Goal: Navigation & Orientation: Find specific page/section

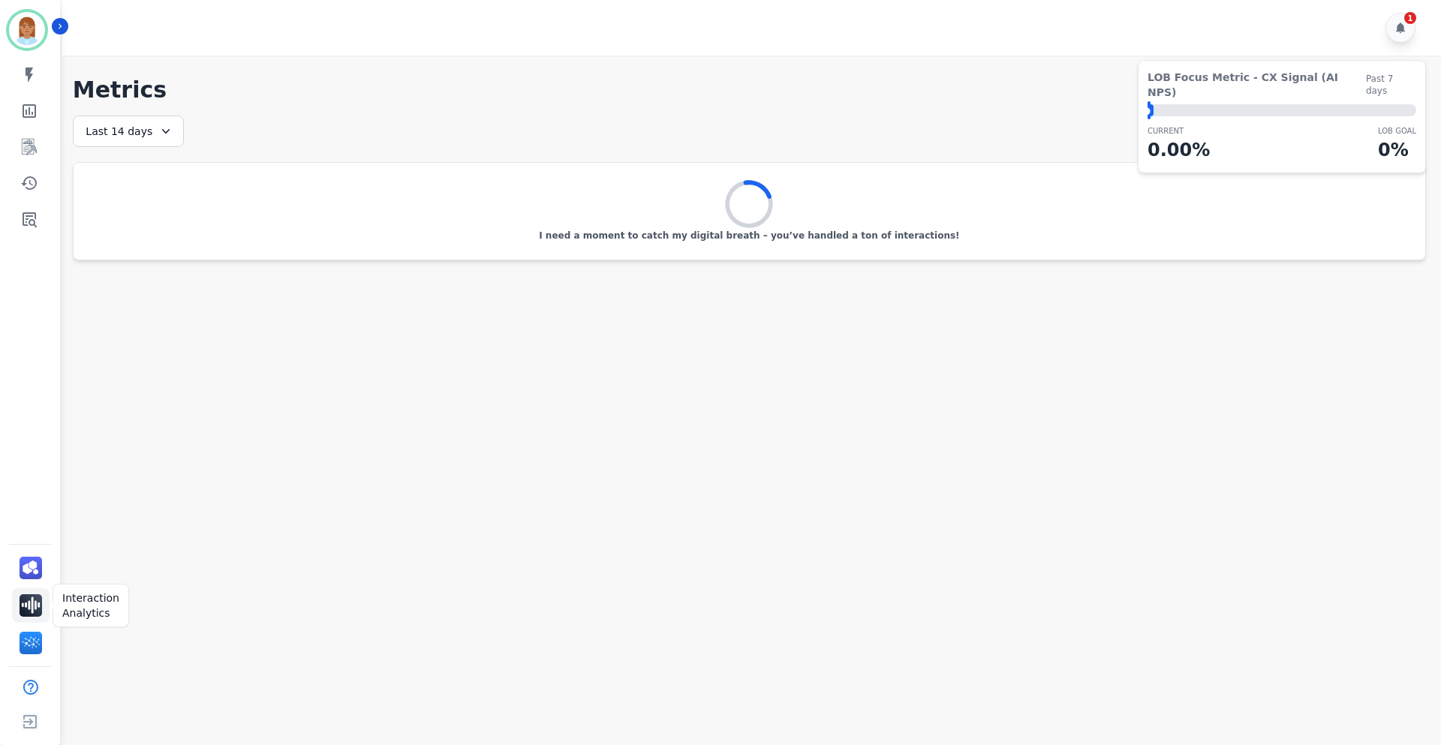
click at [31, 603] on img "Sidebar" at bounding box center [31, 606] width 23 height 23
click at [36, 654] on img "Sidebar" at bounding box center [31, 643] width 23 height 23
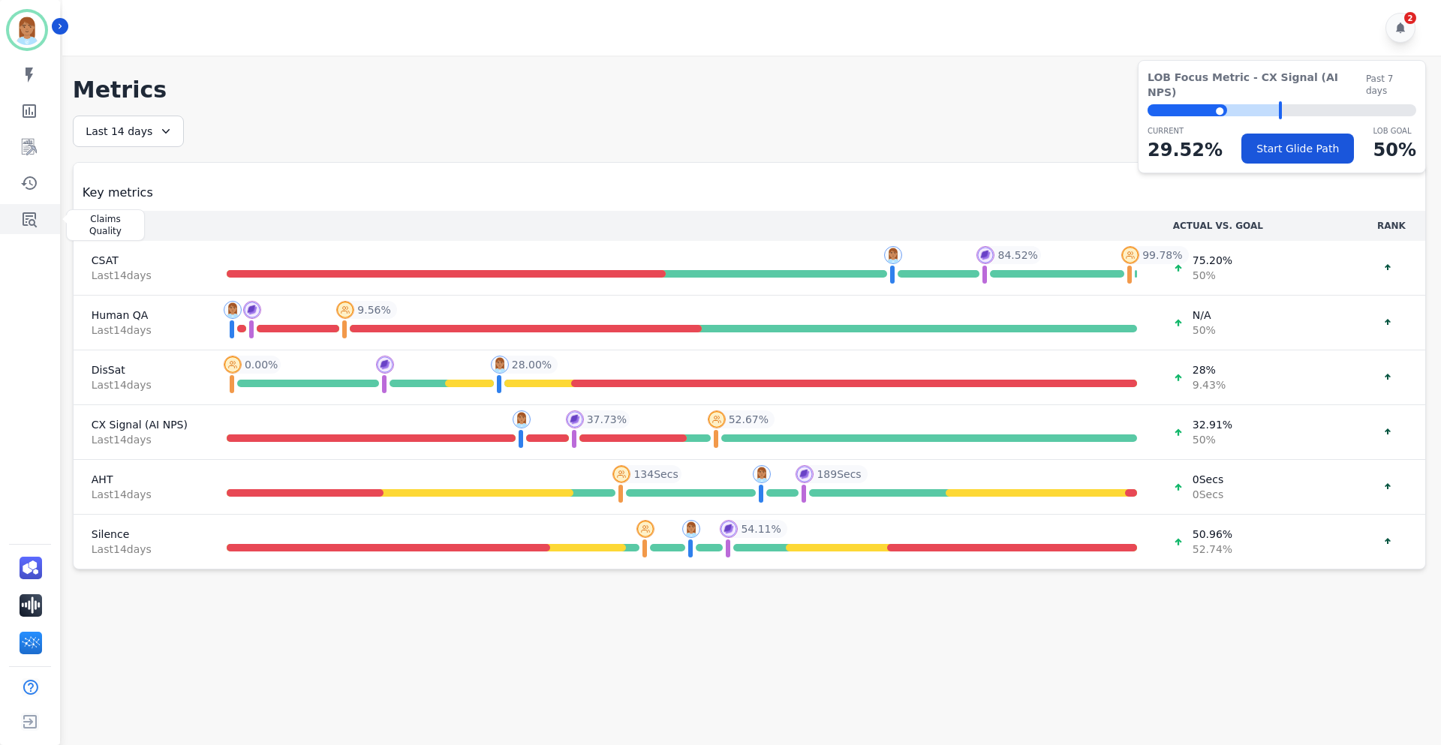
click at [35, 216] on icon "Sidebar" at bounding box center [30, 219] width 14 height 15
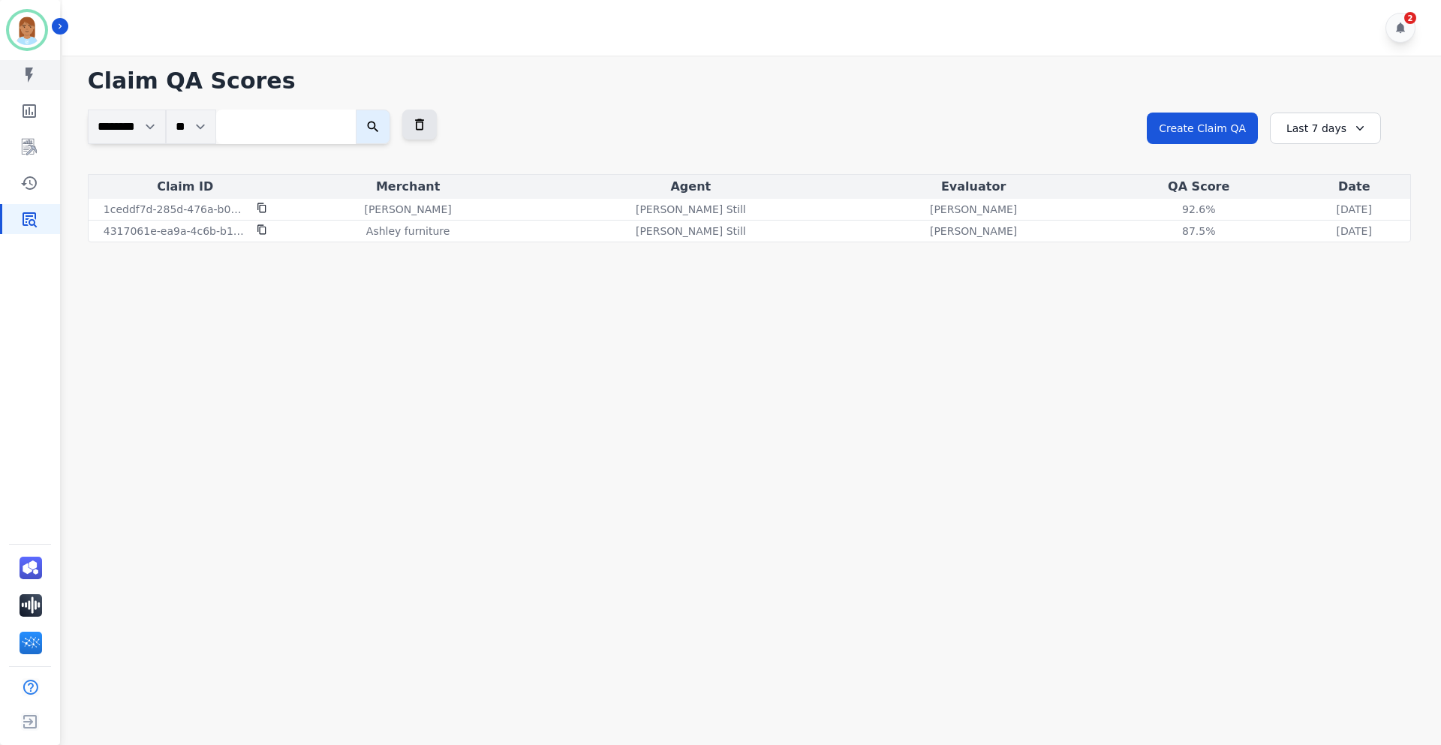
click at [31, 69] on icon "Sidebar" at bounding box center [30, 75] width 8 height 15
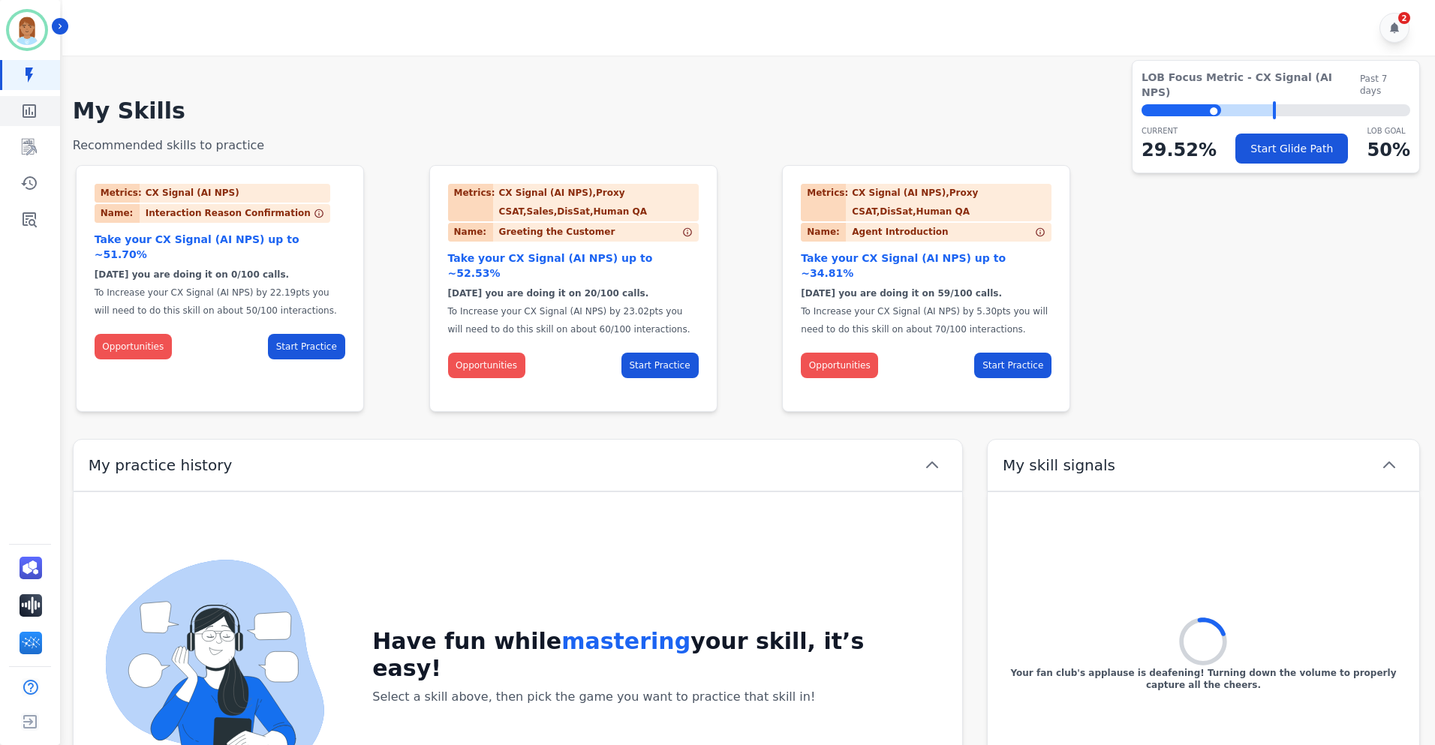
click at [32, 125] on link "Sidebar" at bounding box center [31, 111] width 58 height 30
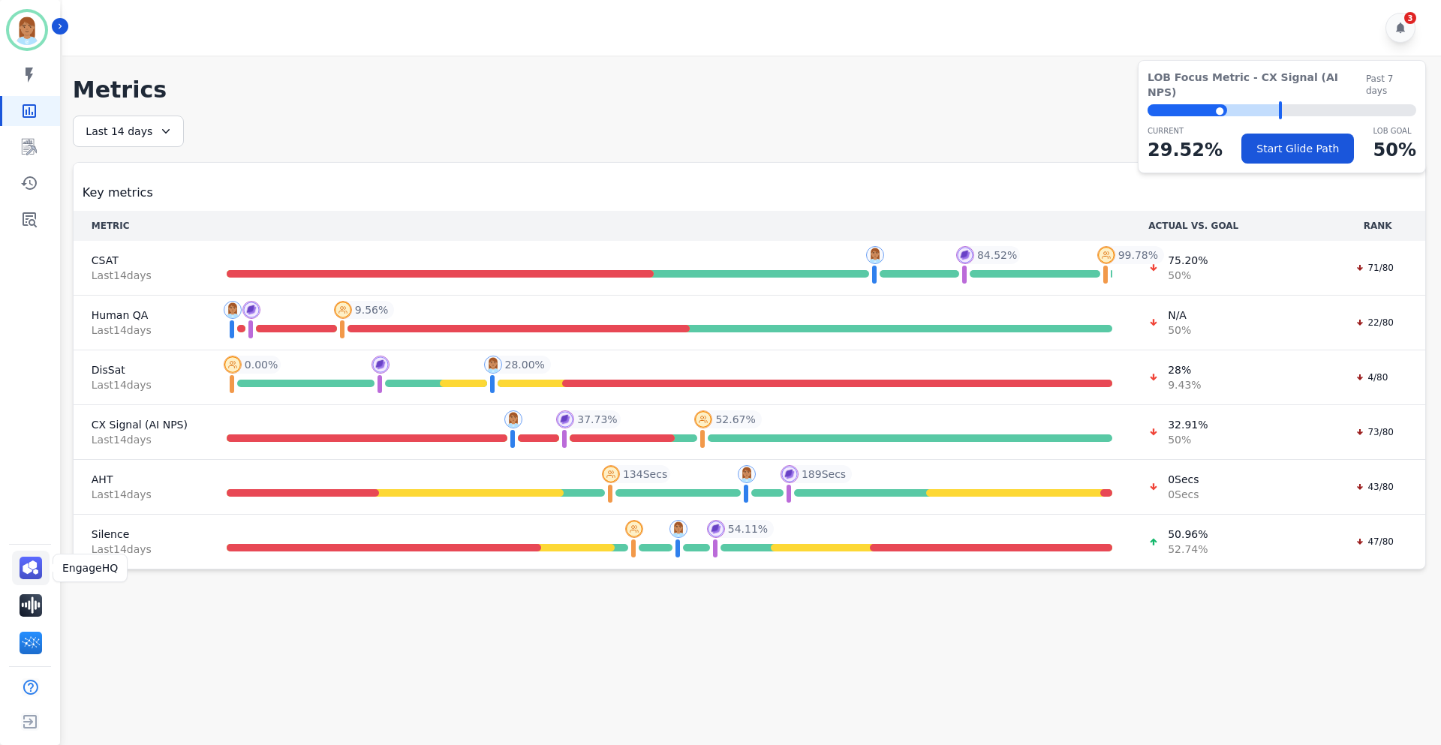
click at [26, 570] on img "Sidebar" at bounding box center [31, 568] width 23 height 23
